Goal: Find specific page/section: Find specific page/section

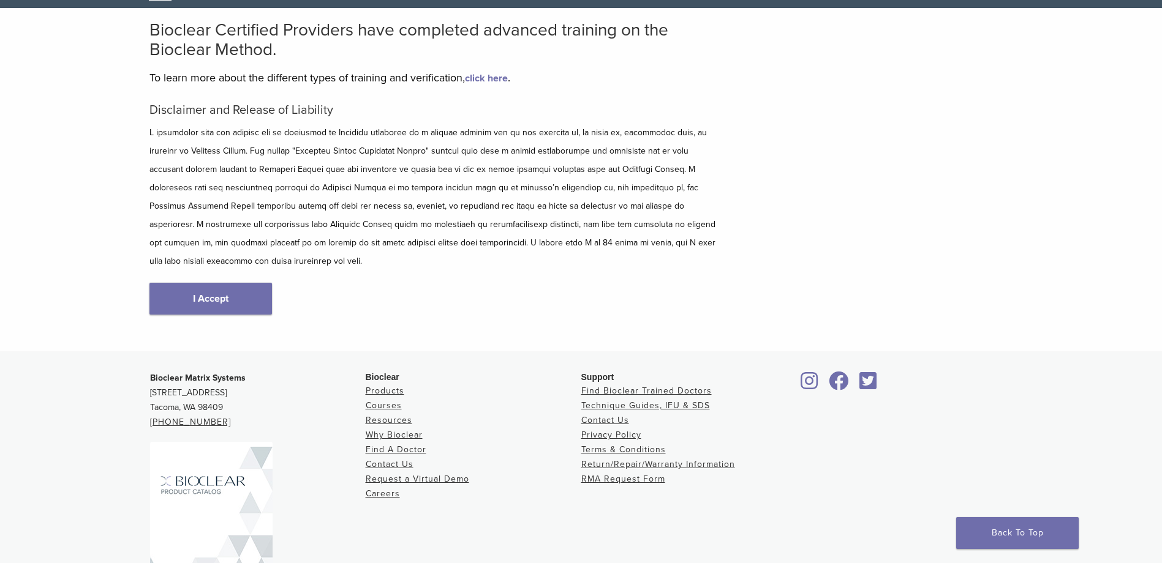
scroll to position [24, 0]
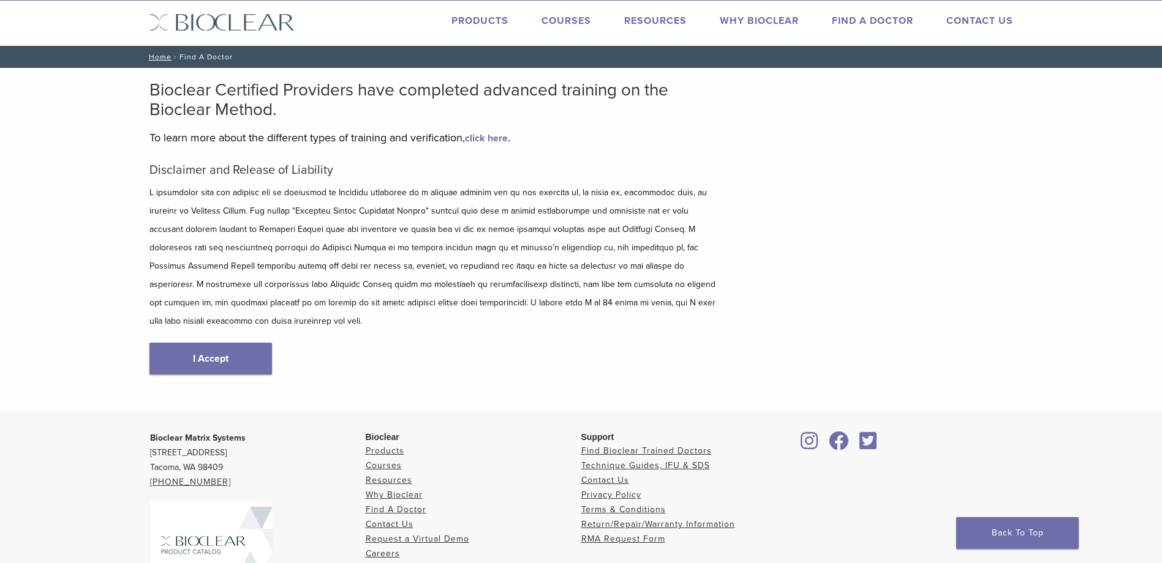
click at [235, 343] on link "I Accept" at bounding box center [210, 359] width 122 height 32
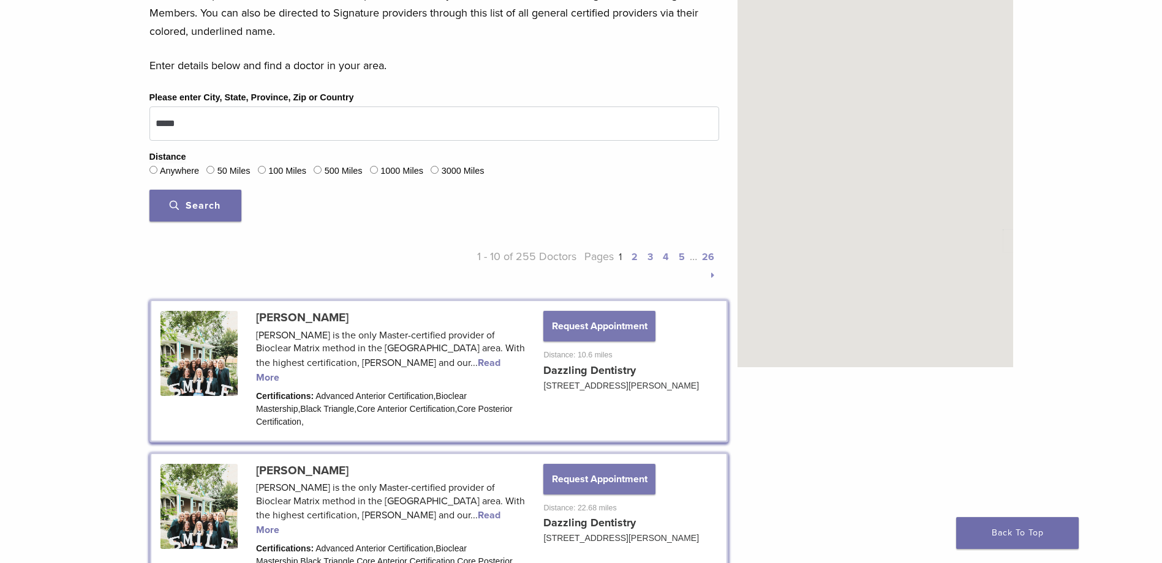
scroll to position [288, 0]
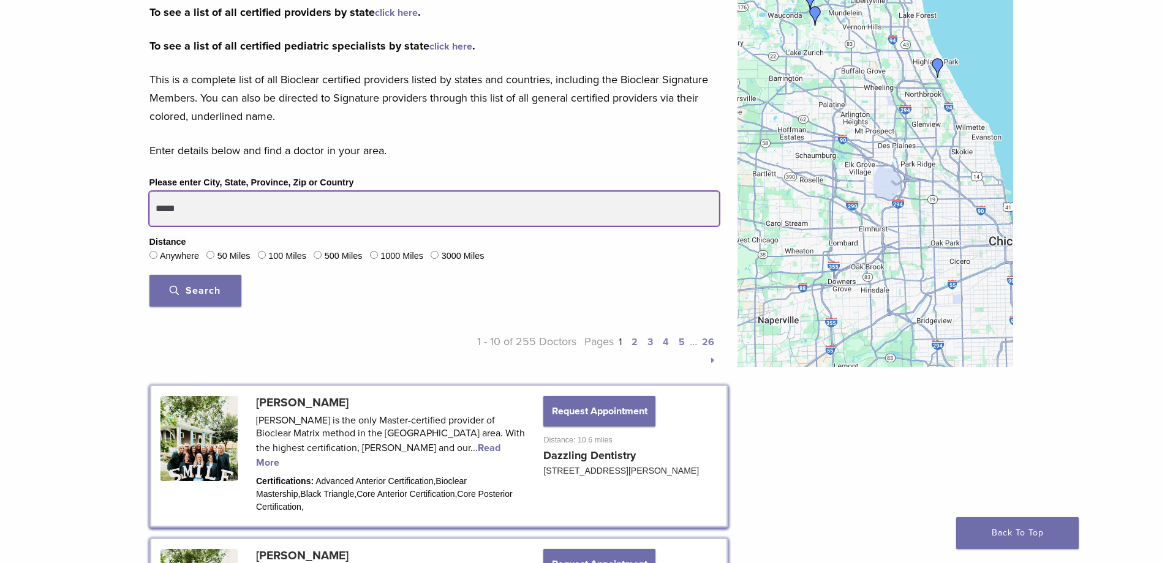
drag, startPoint x: 258, startPoint y: 209, endPoint x: 55, endPoint y: 187, distance: 205.2
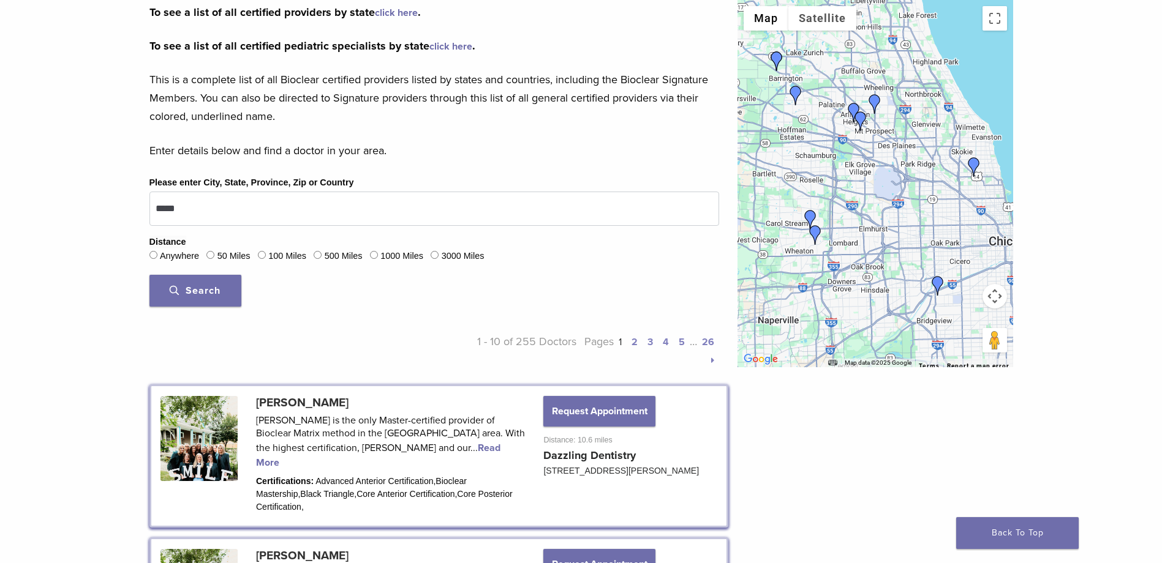
click at [171, 290] on span "Search" at bounding box center [195, 291] width 51 height 12
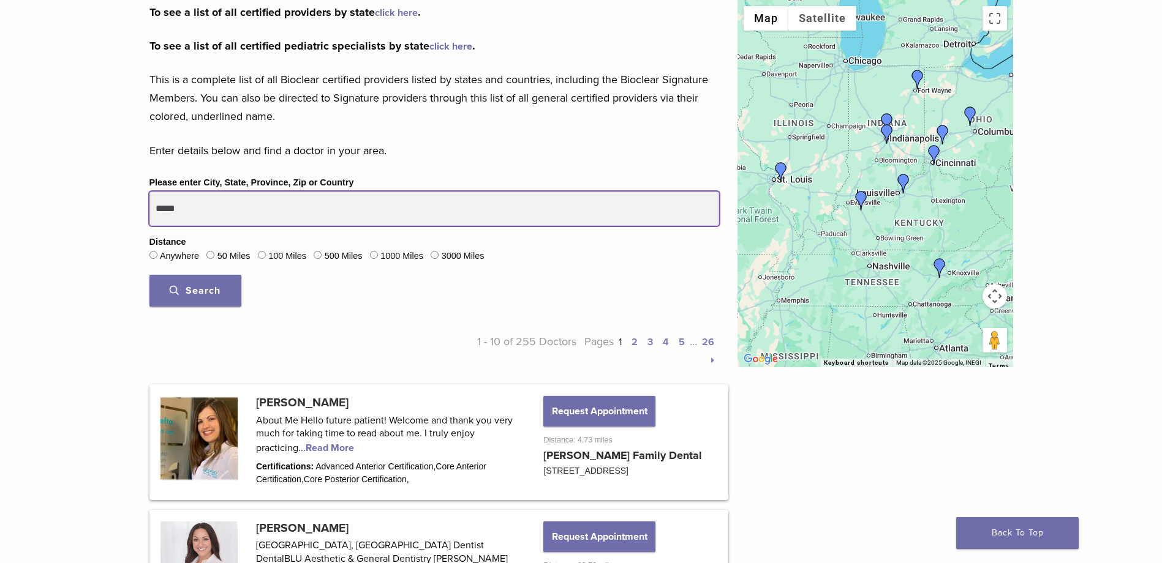
drag, startPoint x: 208, startPoint y: 206, endPoint x: 126, endPoint y: 205, distance: 82.7
type input "**********"
click at [149, 275] on button "Search" at bounding box center [195, 291] width 92 height 32
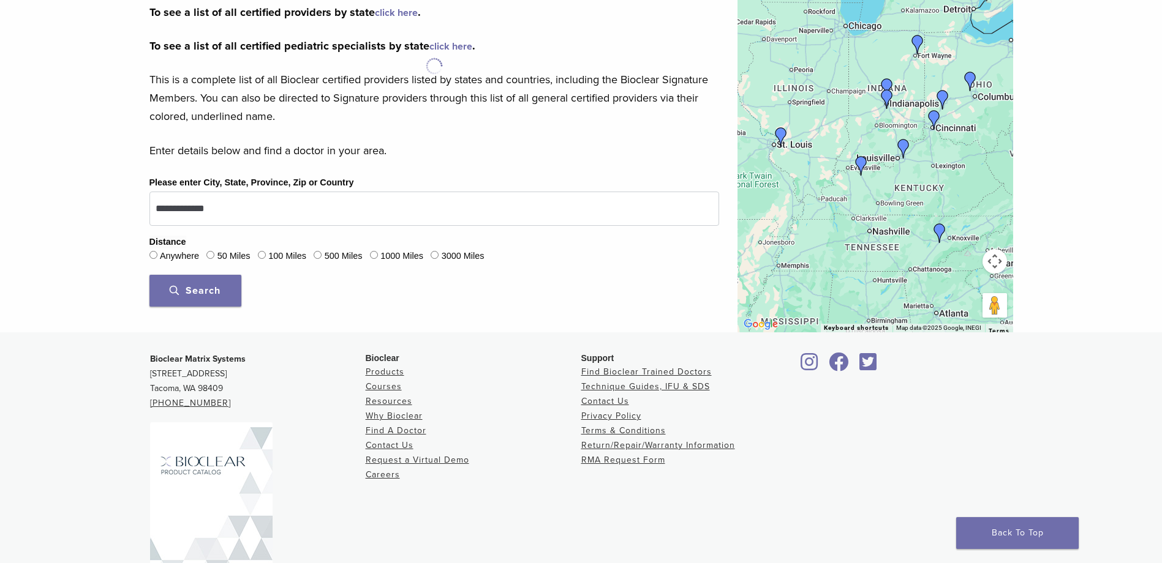
click at [208, 296] on span "Search" at bounding box center [195, 291] width 51 height 12
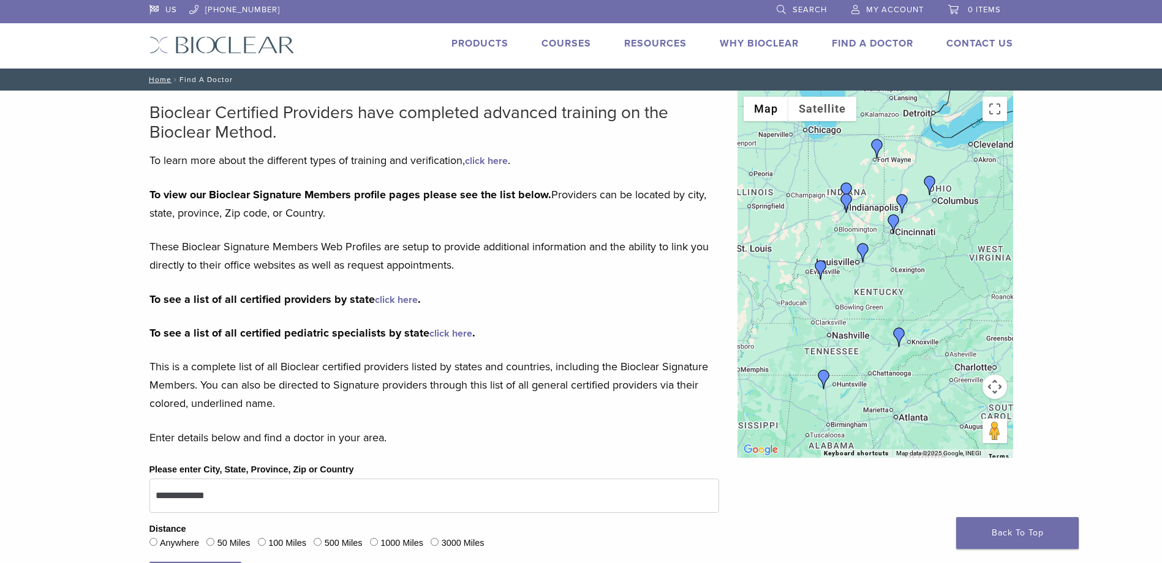
scroll to position [0, 0]
